Goal: Entertainment & Leisure: Consume media (video, audio)

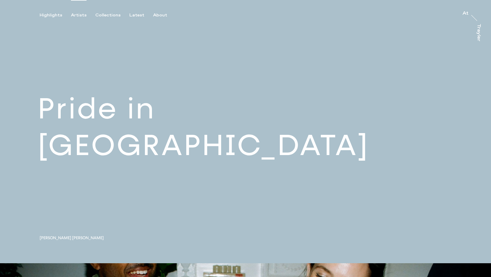
click at [80, 14] on div "Artists" at bounding box center [79, 15] width 16 height 5
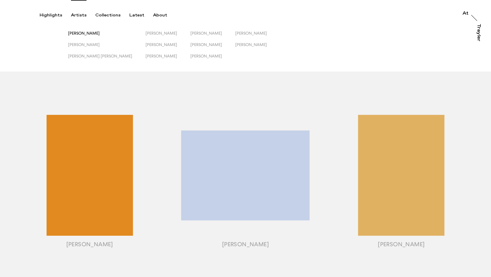
click at [100, 32] on span "[PERSON_NAME]" at bounding box center [84, 33] width 32 height 5
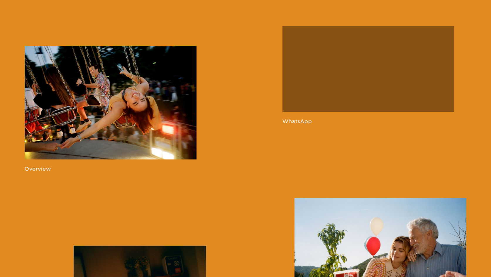
scroll to position [392, 0]
click at [163, 133] on link at bounding box center [111, 109] width 172 height 126
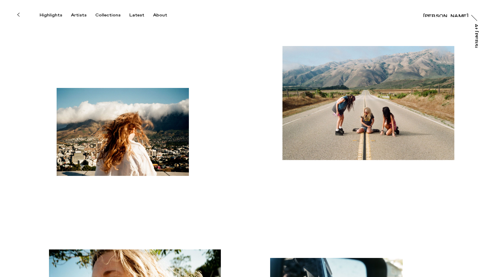
click at [20, 14] on button at bounding box center [18, 14] width 13 height 13
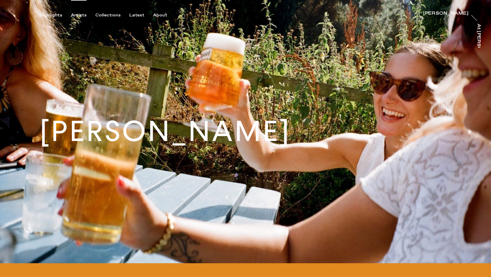
click at [81, 16] on div "Artists" at bounding box center [79, 15] width 16 height 5
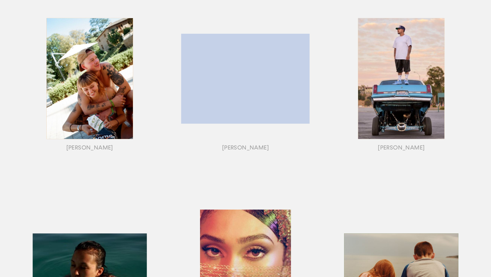
scroll to position [78, 0]
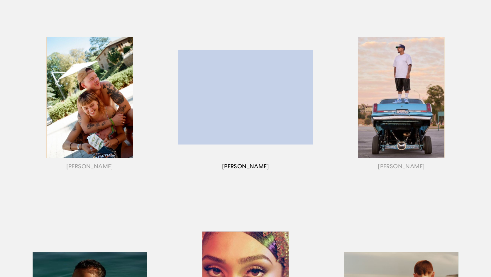
click at [251, 111] on div "button" at bounding box center [245, 104] width 156 height 183
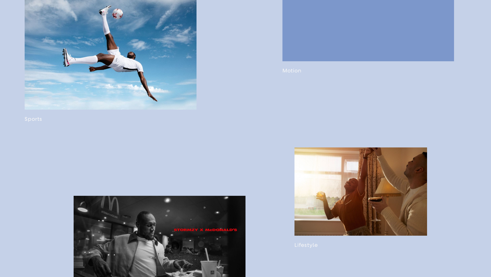
scroll to position [386, 0]
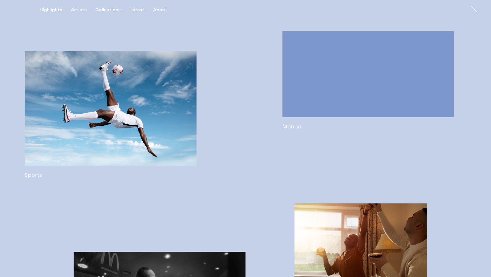
click at [310, 92] on link at bounding box center [368, 80] width 172 height 98
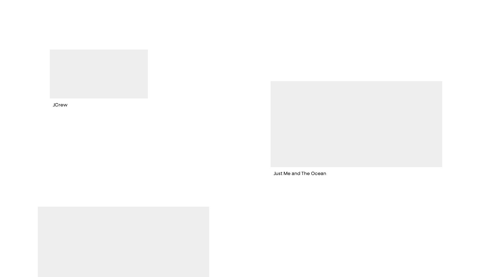
scroll to position [581, 0]
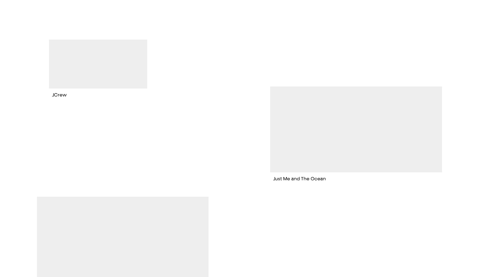
click at [335, 143] on video "button" at bounding box center [356, 129] width 172 height 86
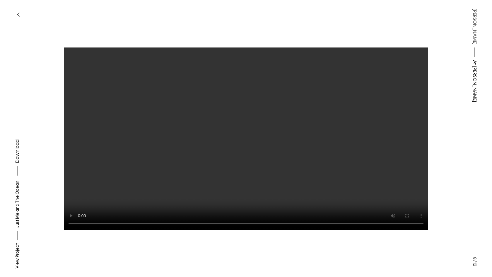
click at [239, 122] on video at bounding box center [246, 138] width 365 height 182
click at [243, 145] on video at bounding box center [246, 138] width 365 height 182
click at [72, 221] on video at bounding box center [246, 138] width 365 height 182
